Goal: Information Seeking & Learning: Understand process/instructions

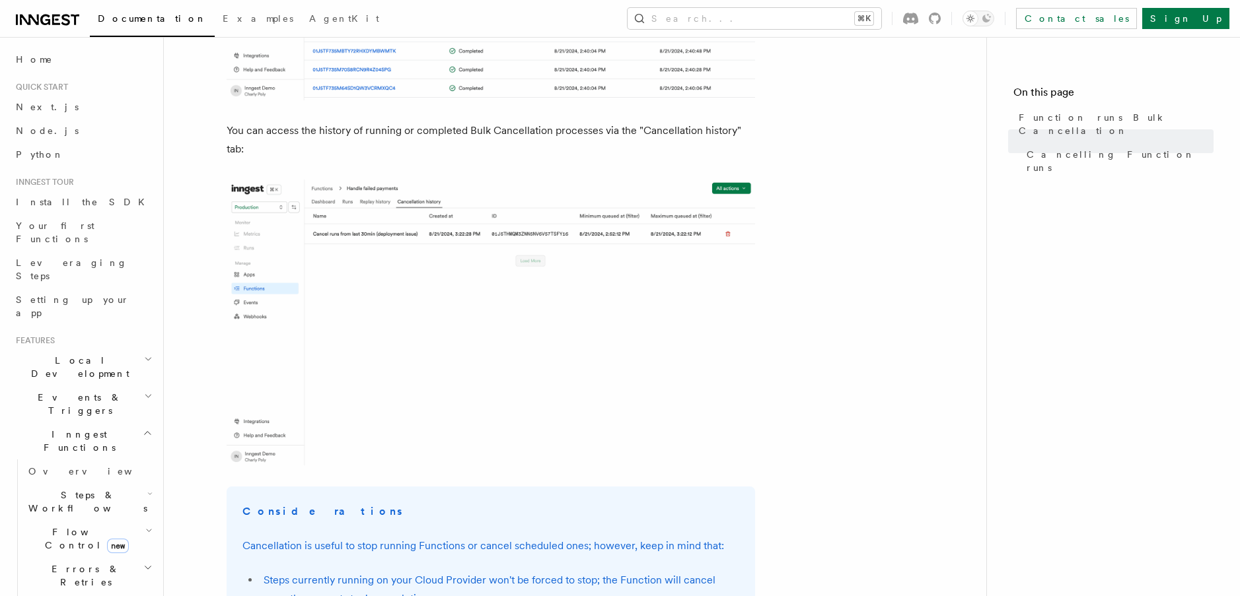
scroll to position [1560, 0]
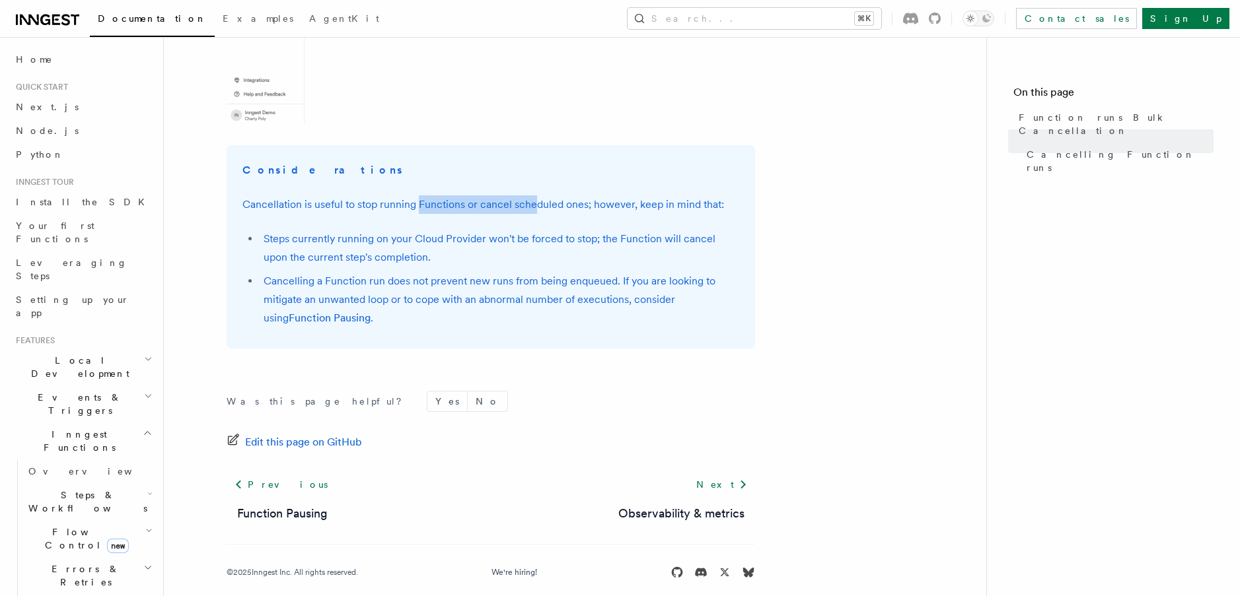
drag, startPoint x: 419, startPoint y: 209, endPoint x: 532, endPoint y: 206, distance: 113.0
click at [532, 206] on p "Cancellation is useful to stop running Functions or cancel scheduled ones; howe…" at bounding box center [490, 204] width 497 height 18
click at [583, 203] on p "Cancellation is useful to stop running Functions or cancel scheduled ones; howe…" at bounding box center [490, 204] width 497 height 18
drag, startPoint x: 347, startPoint y: 205, endPoint x: 468, endPoint y: 200, distance: 121.0
click at [468, 200] on p "Cancellation is useful to stop running Functions or cancel scheduled ones; howe…" at bounding box center [490, 204] width 497 height 18
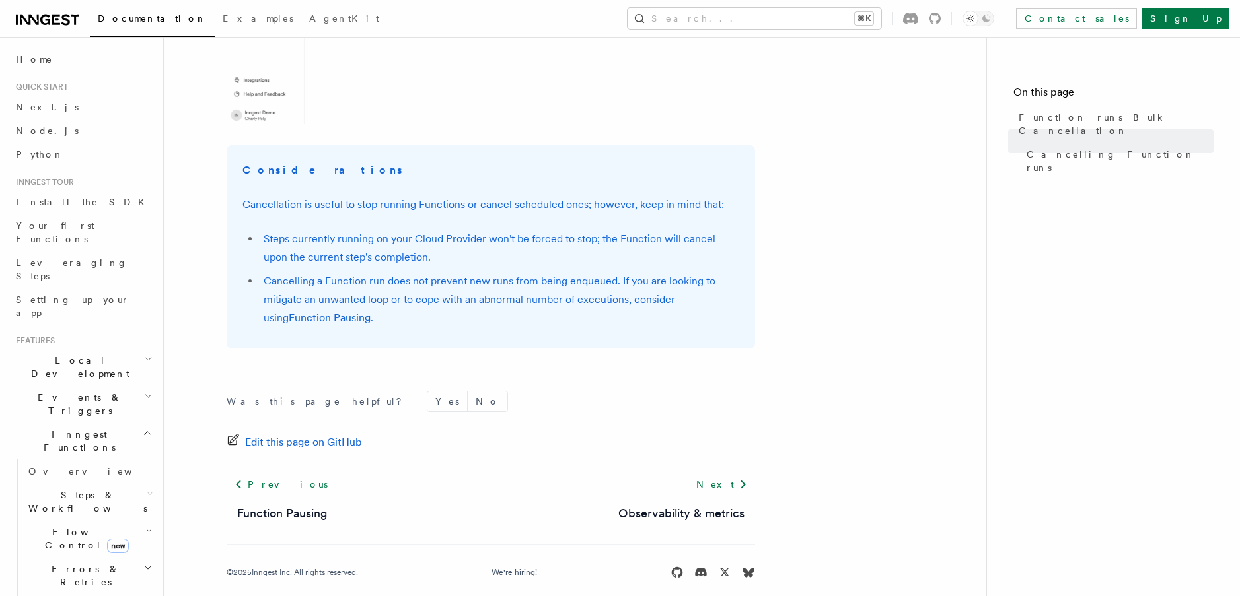
click at [539, 198] on p "Cancellation is useful to stop running Functions or cancel scheduled ones; howe…" at bounding box center [490, 204] width 497 height 18
drag, startPoint x: 357, startPoint y: 198, endPoint x: 474, endPoint y: 197, distance: 116.9
click at [474, 197] on p "Cancellation is useful to stop running Functions or cancel scheduled ones; howe…" at bounding box center [490, 204] width 497 height 18
click at [561, 192] on div "Considerations Cancellation is useful to stop running Functions or cancel sched…" at bounding box center [491, 246] width 528 height 203
drag, startPoint x: 313, startPoint y: 242, endPoint x: 459, endPoint y: 237, distance: 146.1
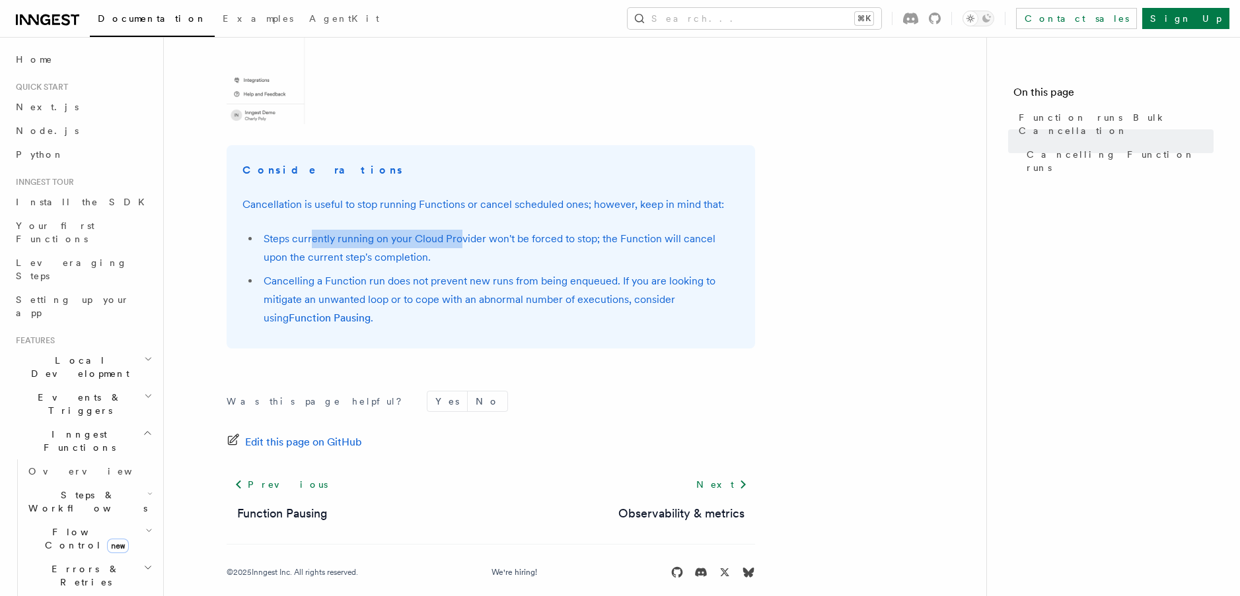
click at [459, 237] on li "Steps currently running on your Cloud Provider won't be forced to stop; the Fun…" at bounding box center [499, 248] width 479 height 37
click at [538, 234] on li "Steps currently running on your Cloud Provider won't be forced to stop; the Fun…" at bounding box center [499, 248] width 479 height 37
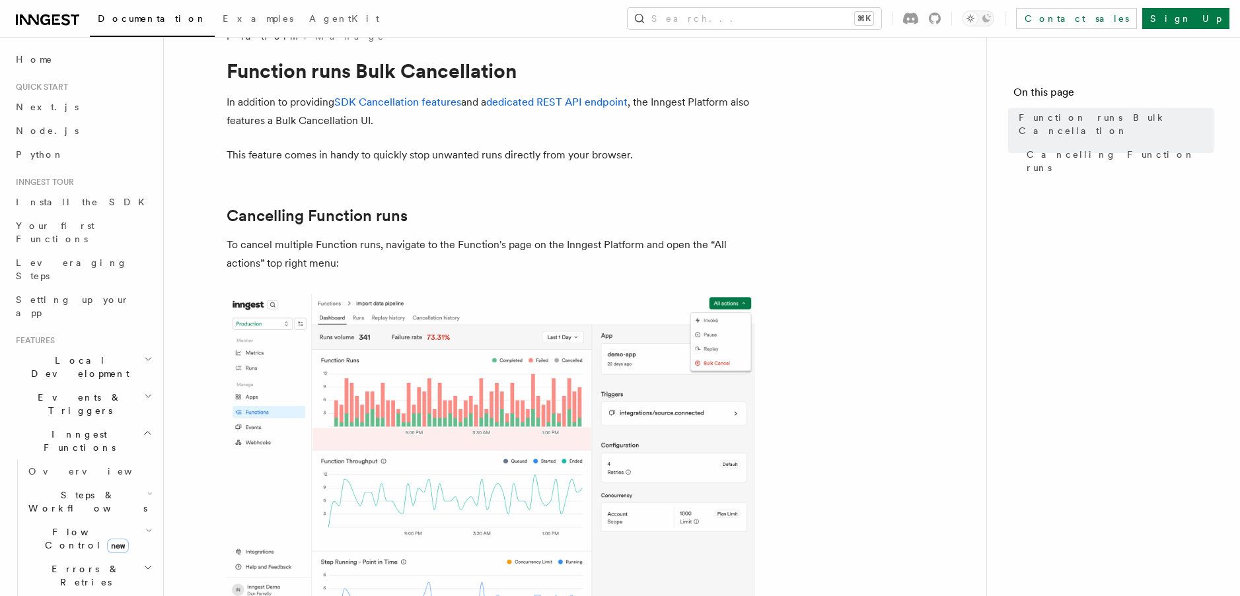
scroll to position [0, 0]
